Goal: Information Seeking & Learning: Understand process/instructions

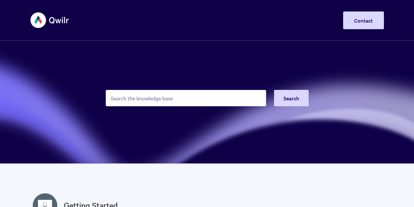
click at [166, 99] on input "Search the knowledge base" at bounding box center [186, 98] width 160 height 16
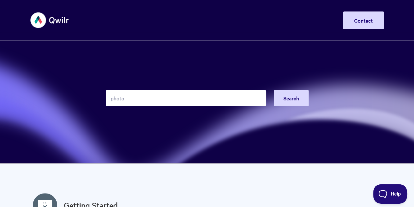
type input "photo"
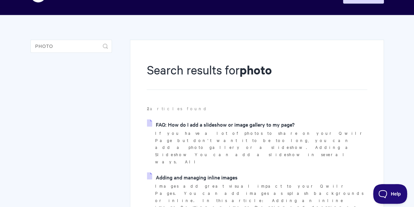
scroll to position [65, 0]
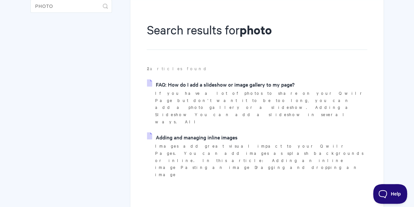
click at [211, 132] on link "Adding and managing inline images" at bounding box center [192, 137] width 90 height 10
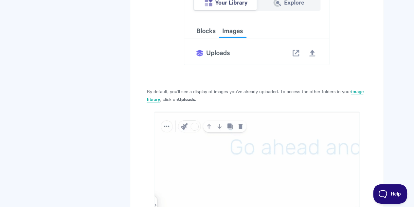
scroll to position [1244, 0]
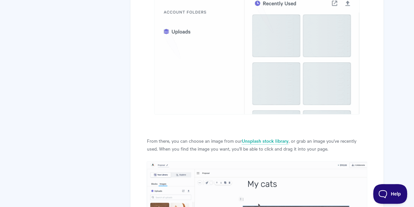
drag, startPoint x: 98, startPoint y: 114, endPoint x: 99, endPoint y: 144, distance: 30.2
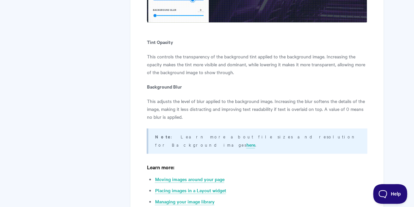
scroll to position [4519, 0]
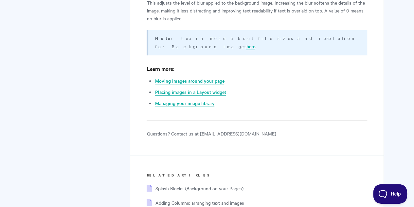
click at [168, 88] on link "Placing images in a Layout widget" at bounding box center [190, 91] width 71 height 7
click at [184, 77] on link "Moving images around your page" at bounding box center [189, 80] width 69 height 7
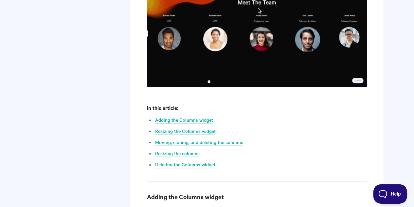
scroll to position [295, 0]
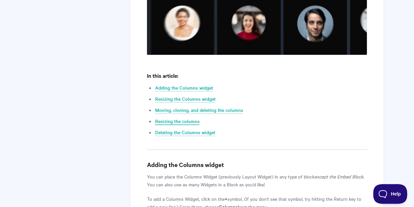
click at [184, 120] on link "Resizing the columns" at bounding box center [177, 121] width 45 height 7
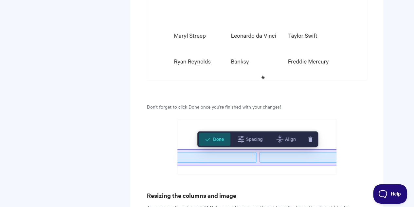
scroll to position [1553, 0]
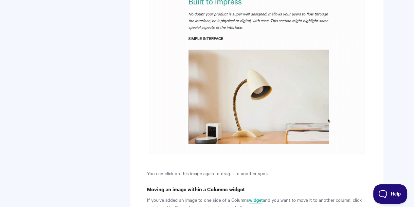
scroll to position [655, 0]
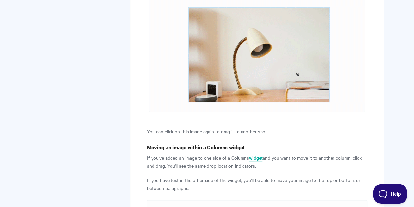
drag, startPoint x: 263, startPoint y: 99, endPoint x: 208, endPoint y: 154, distance: 77.8
click at [209, 155] on p "If you've added an image to one side of a Columns widget and you want to move i…" at bounding box center [257, 162] width 220 height 16
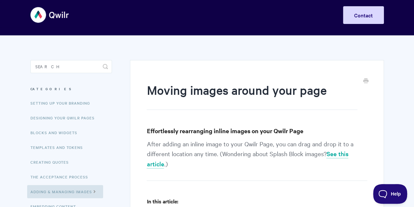
scroll to position [0, 0]
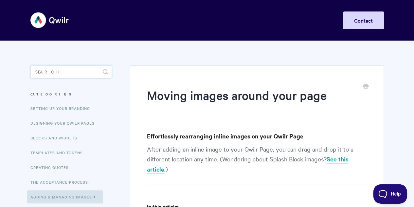
click at [68, 75] on input "Search" at bounding box center [71, 71] width 82 height 13
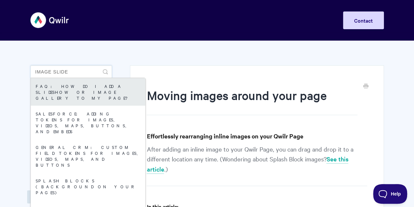
type input "image slide"
drag, startPoint x: 70, startPoint y: 86, endPoint x: 77, endPoint y: 86, distance: 6.2
click at [70, 87] on link "FAQ: How do I add a slideshow or image gallery to my page?" at bounding box center [88, 92] width 115 height 28
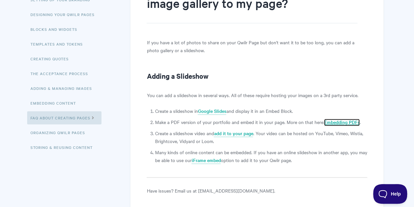
scroll to position [103, 0]
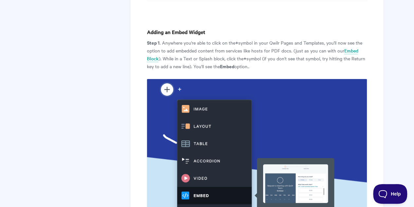
scroll to position [753, 0]
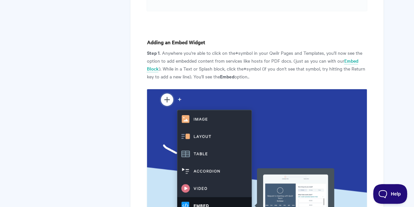
click at [206, 65] on p "Step 1 . Anywhere you're able to click on the + symbol in your Qwilr Pages and …" at bounding box center [257, 64] width 220 height 31
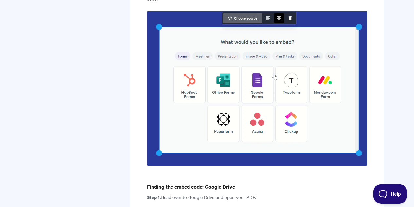
scroll to position [0, 0]
